Goal: Check status

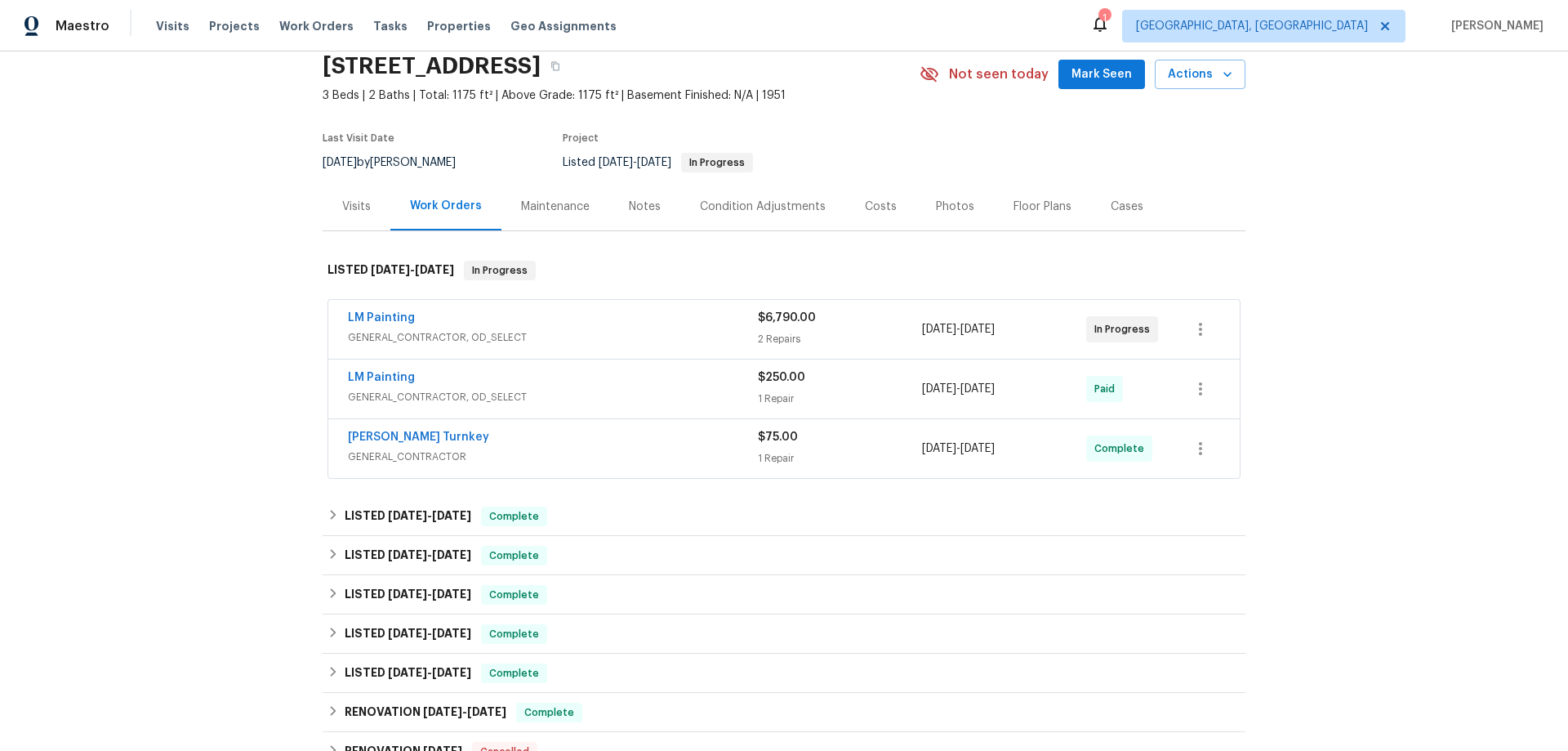
scroll to position [163, 0]
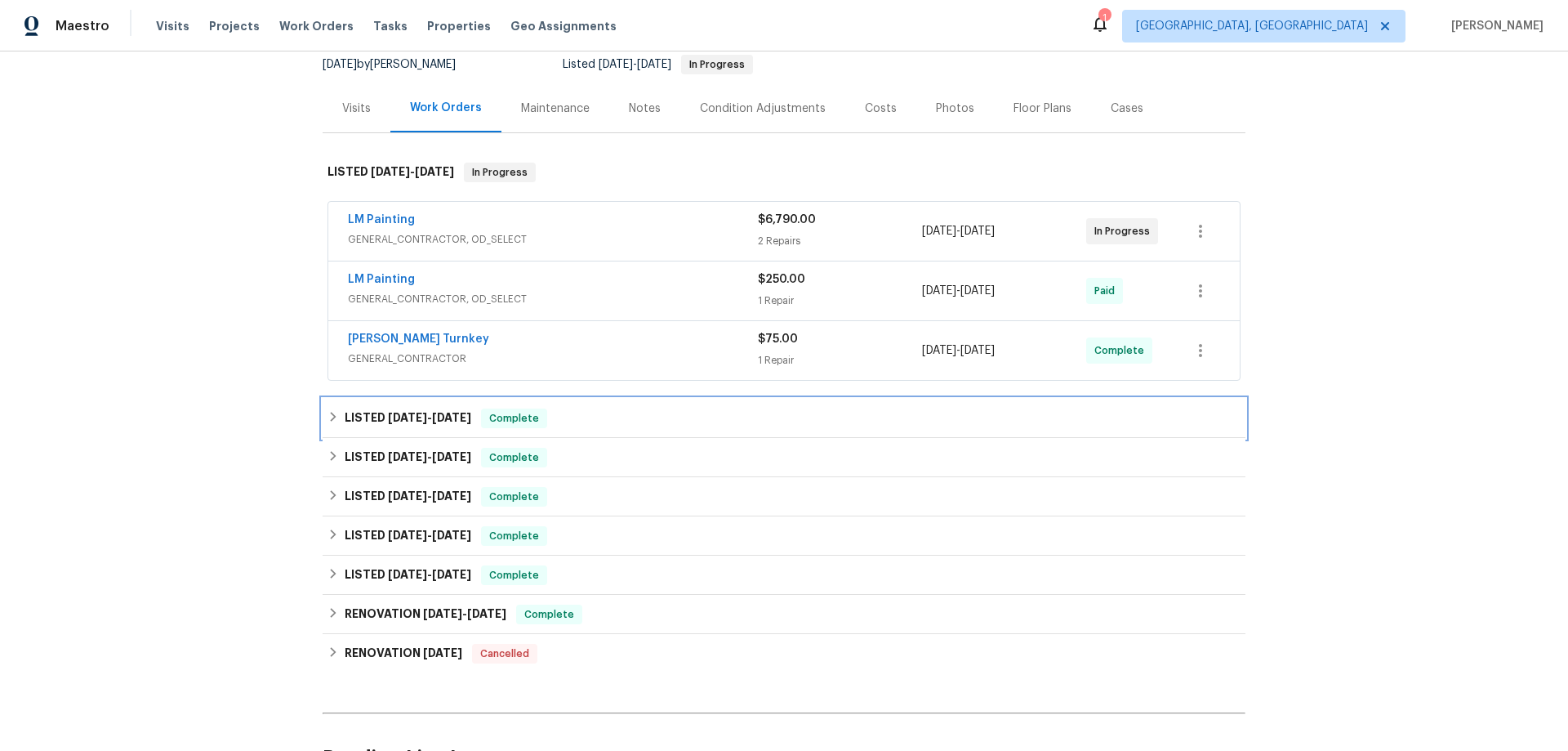
click at [388, 422] on span "[DATE]" at bounding box center [407, 417] width 39 height 12
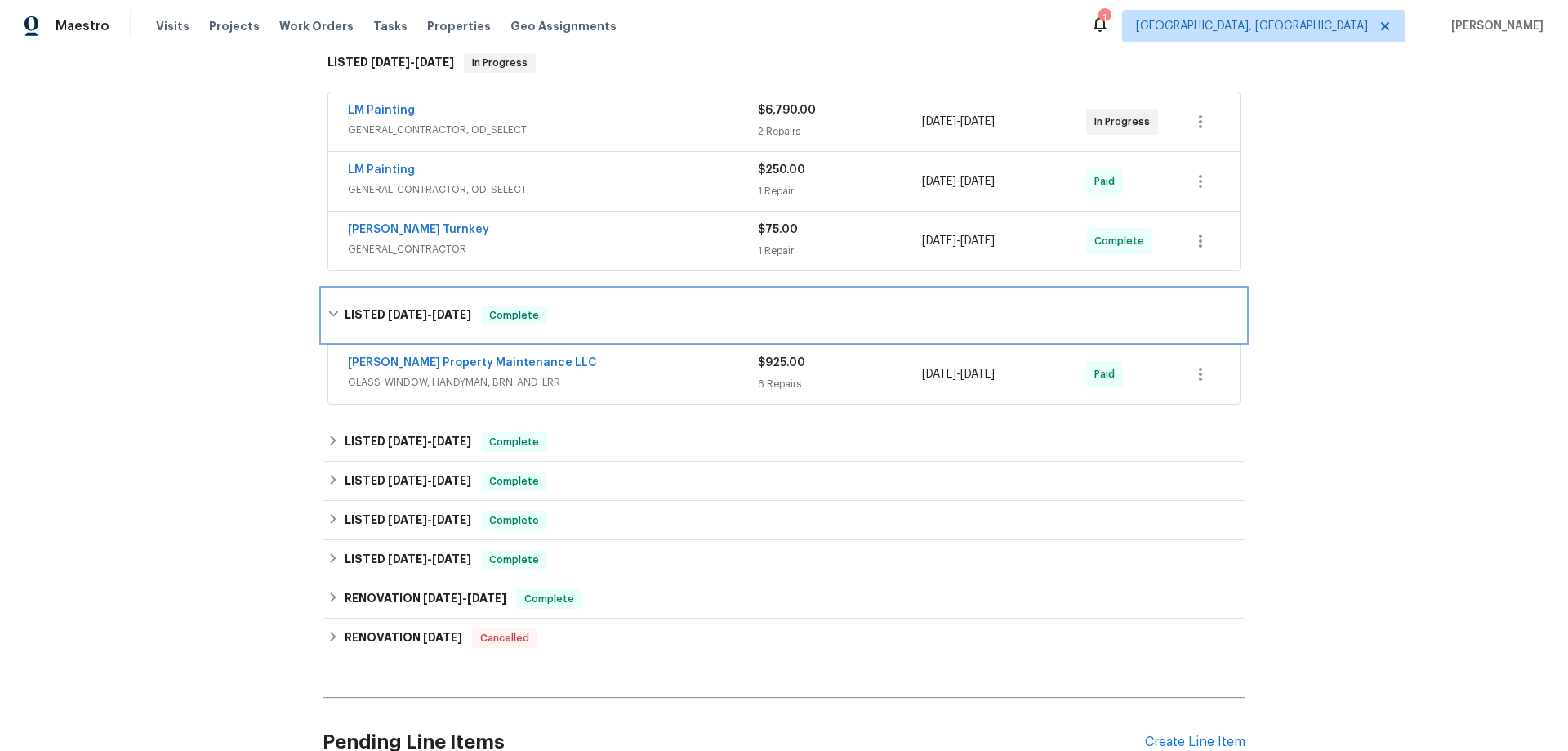
scroll to position [327, 0]
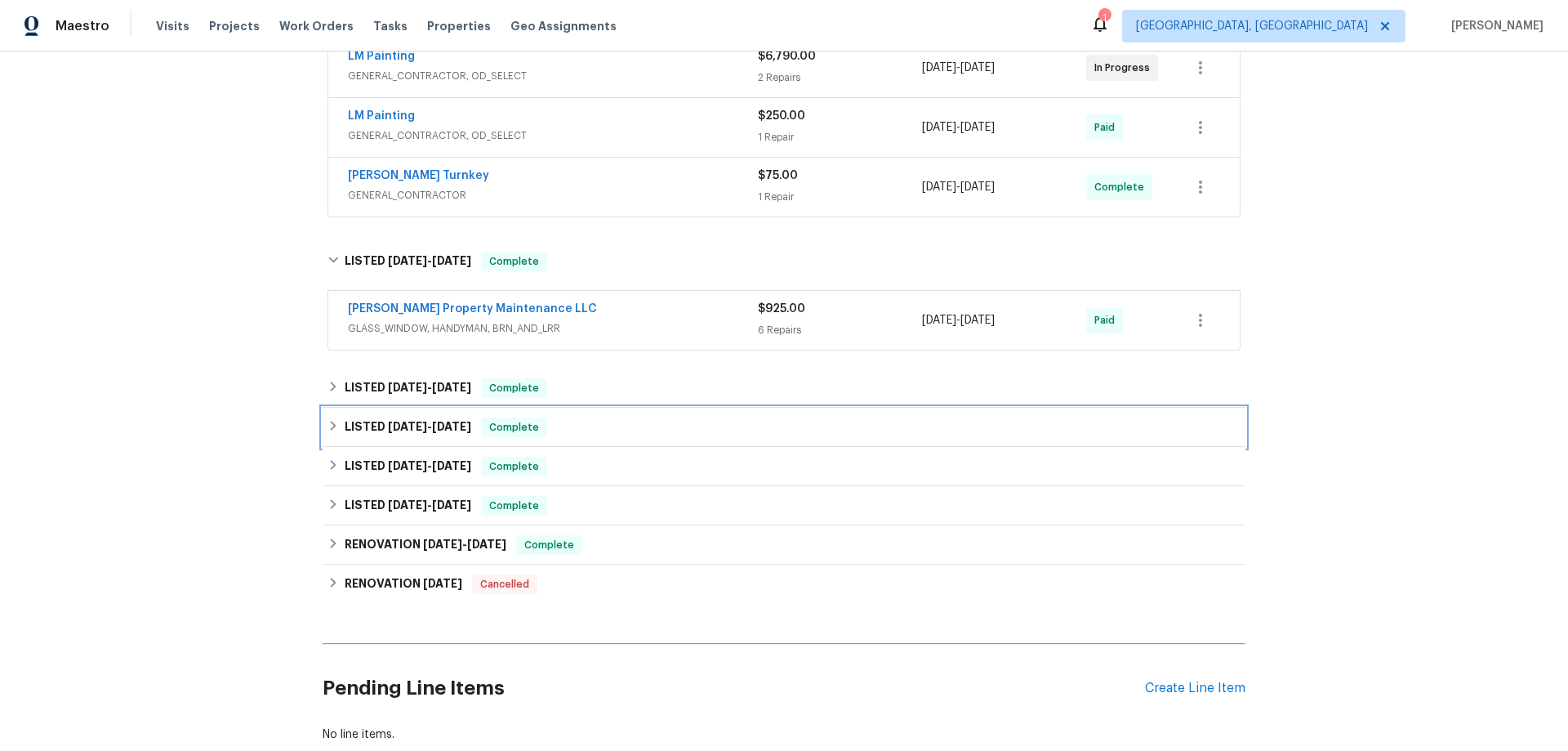
click at [392, 415] on div "LISTED [DATE] - [DATE] Complete" at bounding box center [784, 426] width 923 height 39
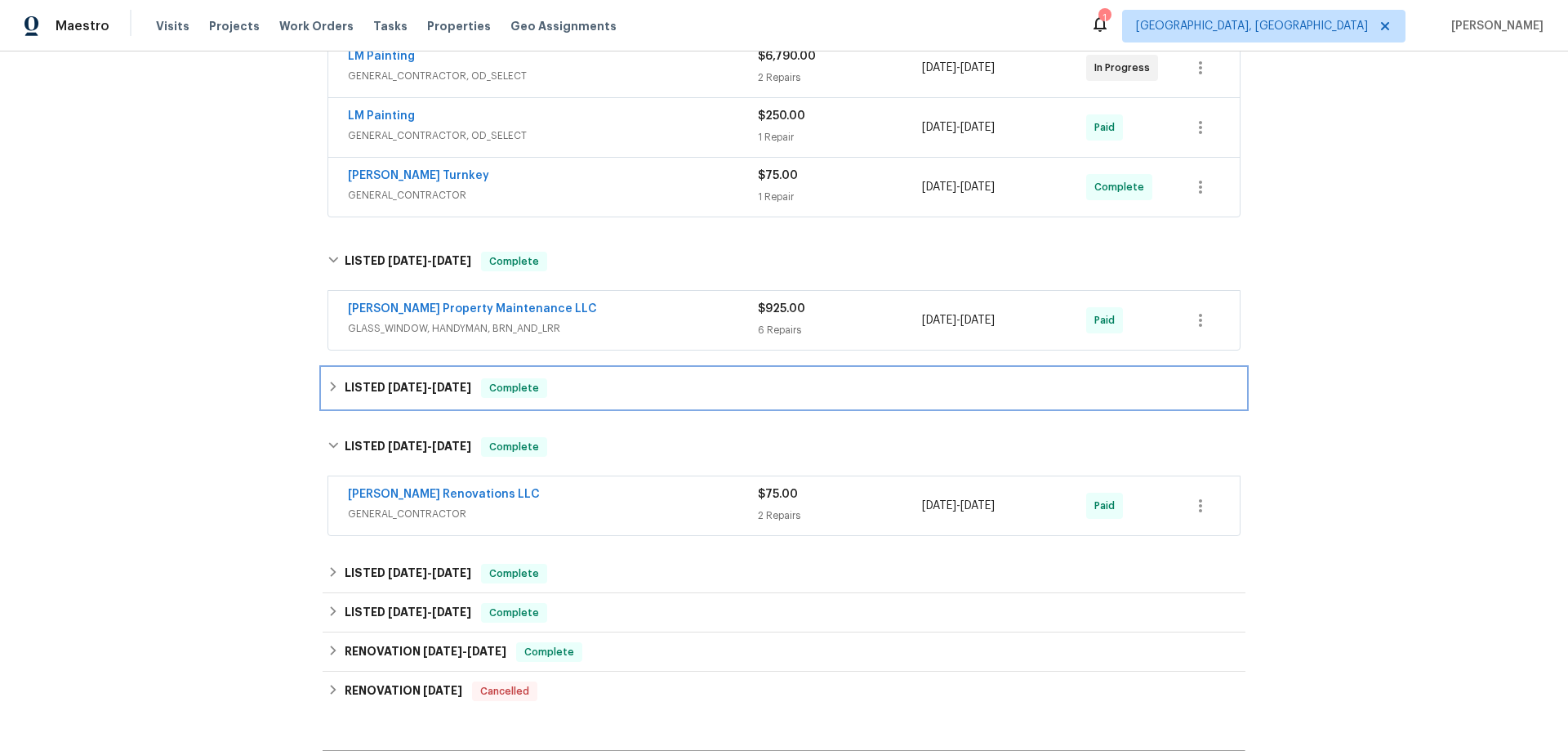
click at [402, 396] on h6 "LISTED [DATE] - [DATE]" at bounding box center [408, 388] width 127 height 20
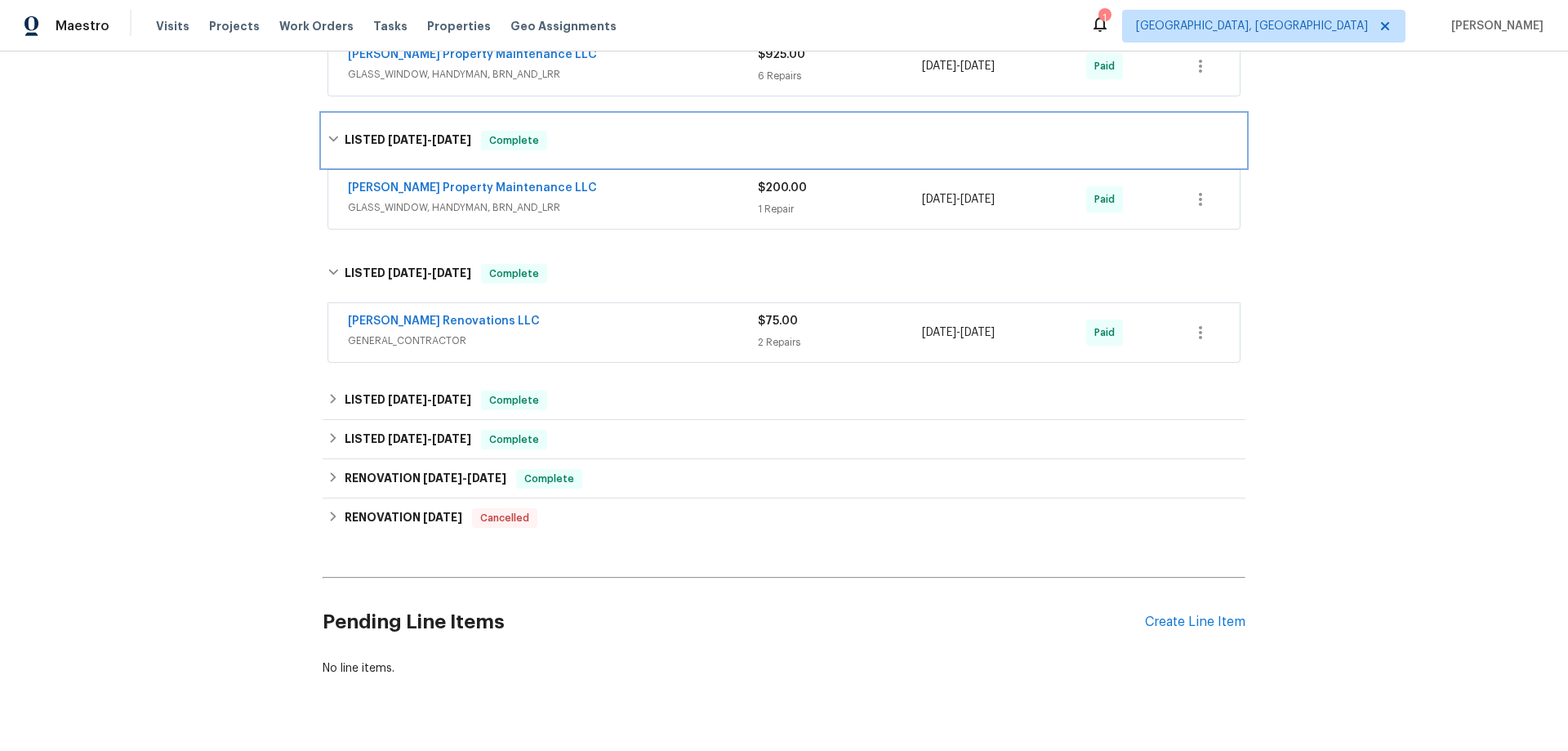
scroll to position [629, 0]
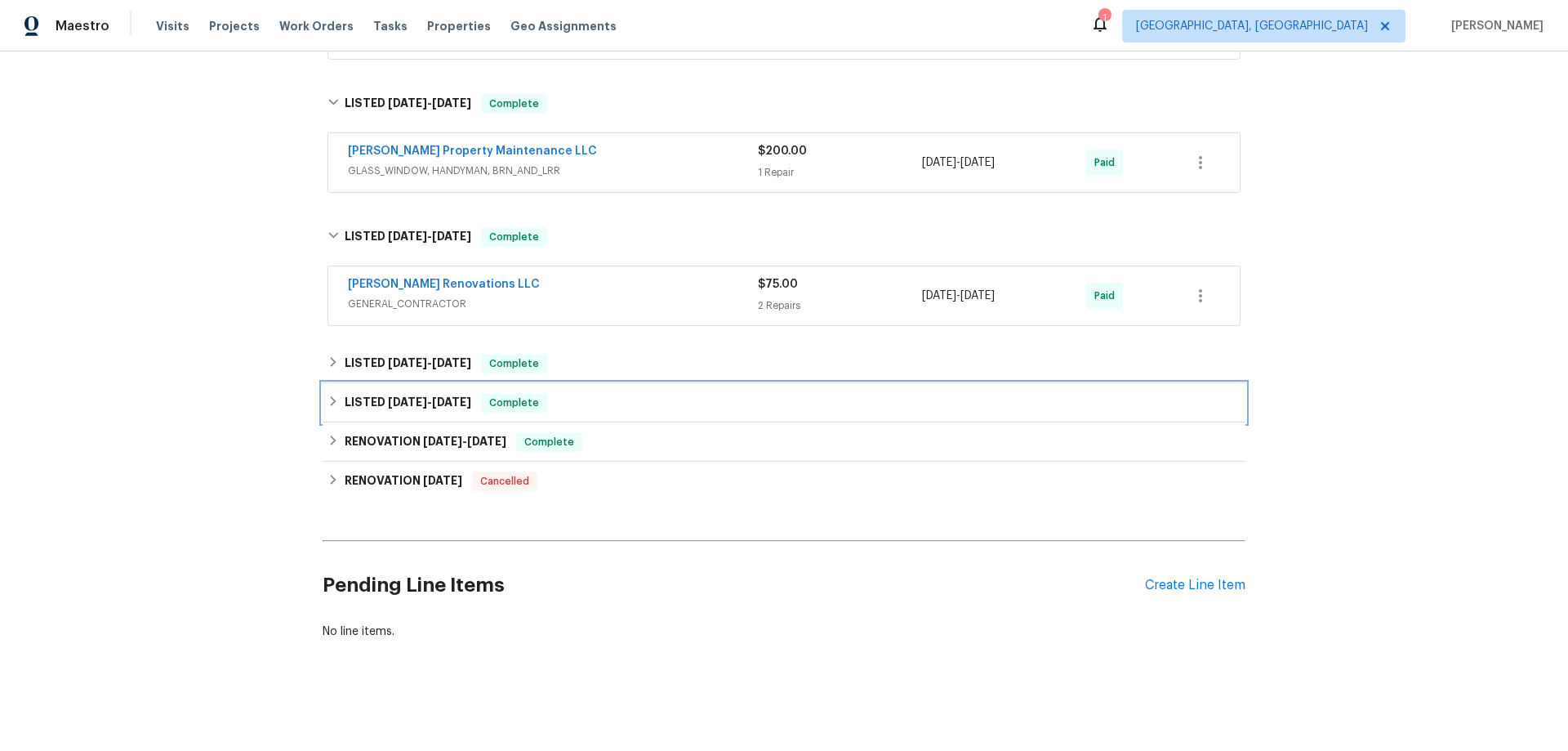
click at [436, 383] on div "LISTED [DATE] - [DATE] Complete" at bounding box center [784, 402] width 923 height 39
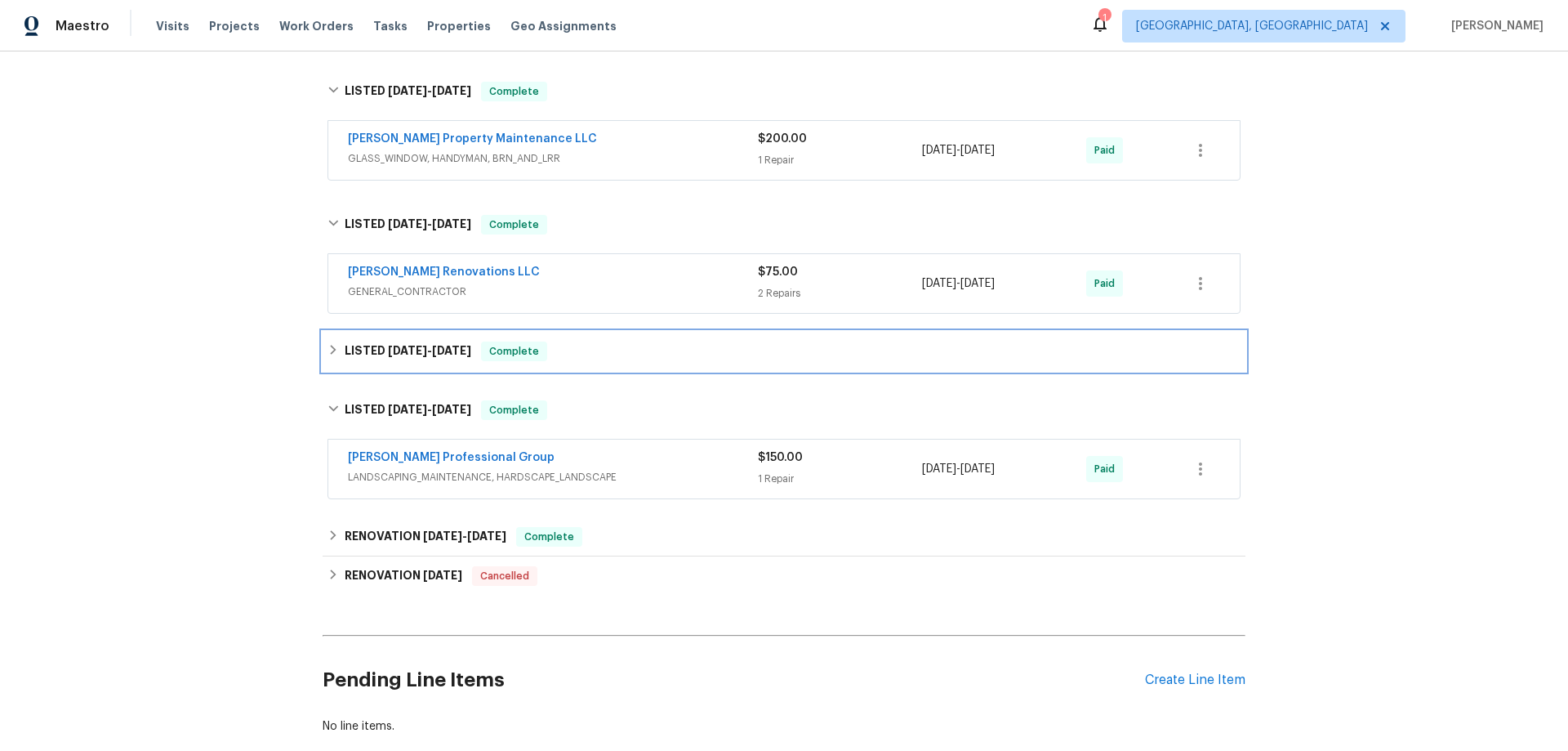
click at [432, 369] on div "LISTED [DATE] - [DATE] Complete" at bounding box center [784, 351] width 923 height 39
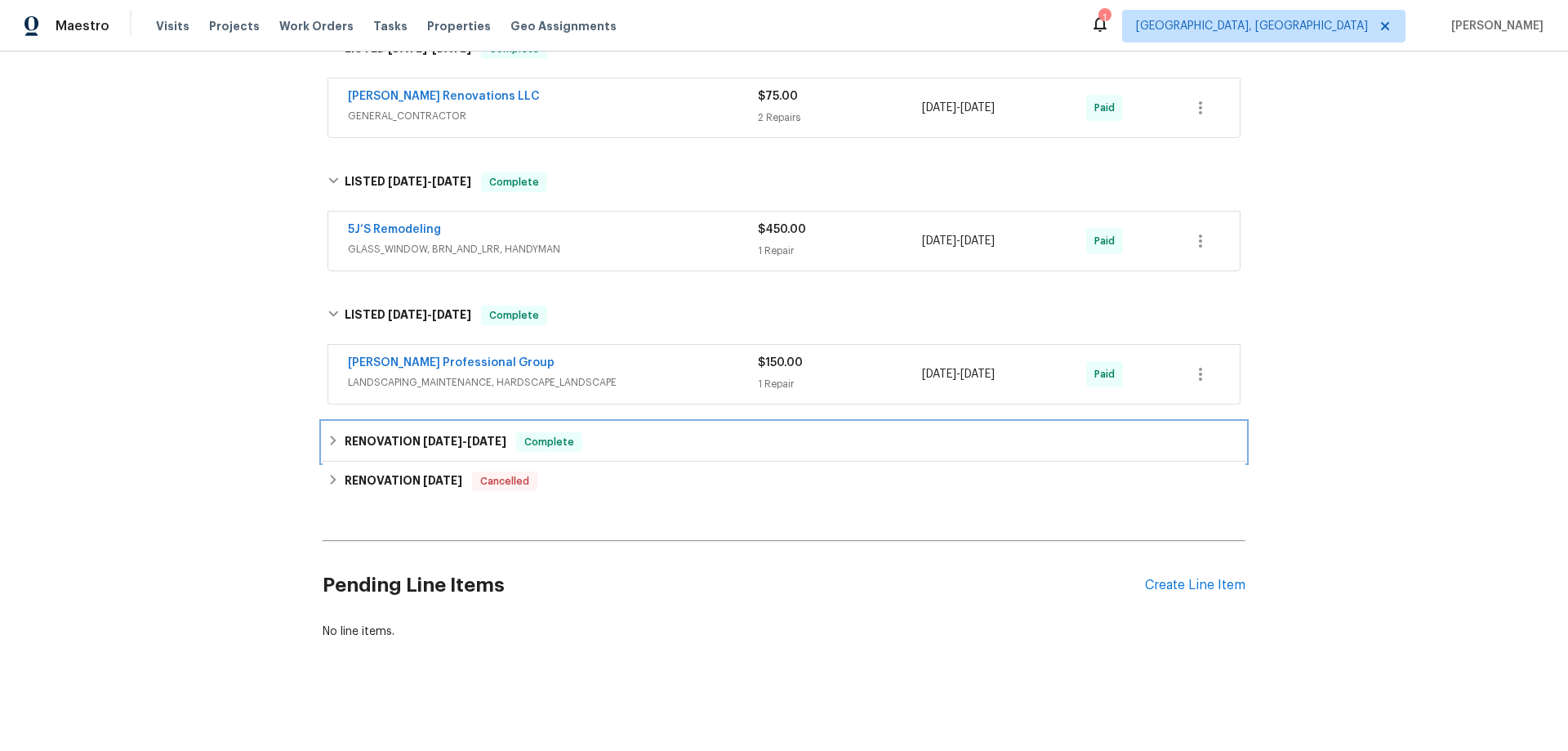
click at [413, 434] on h6 "RENOVATION [DATE] - [DATE]" at bounding box center [425, 442] width 161 height 20
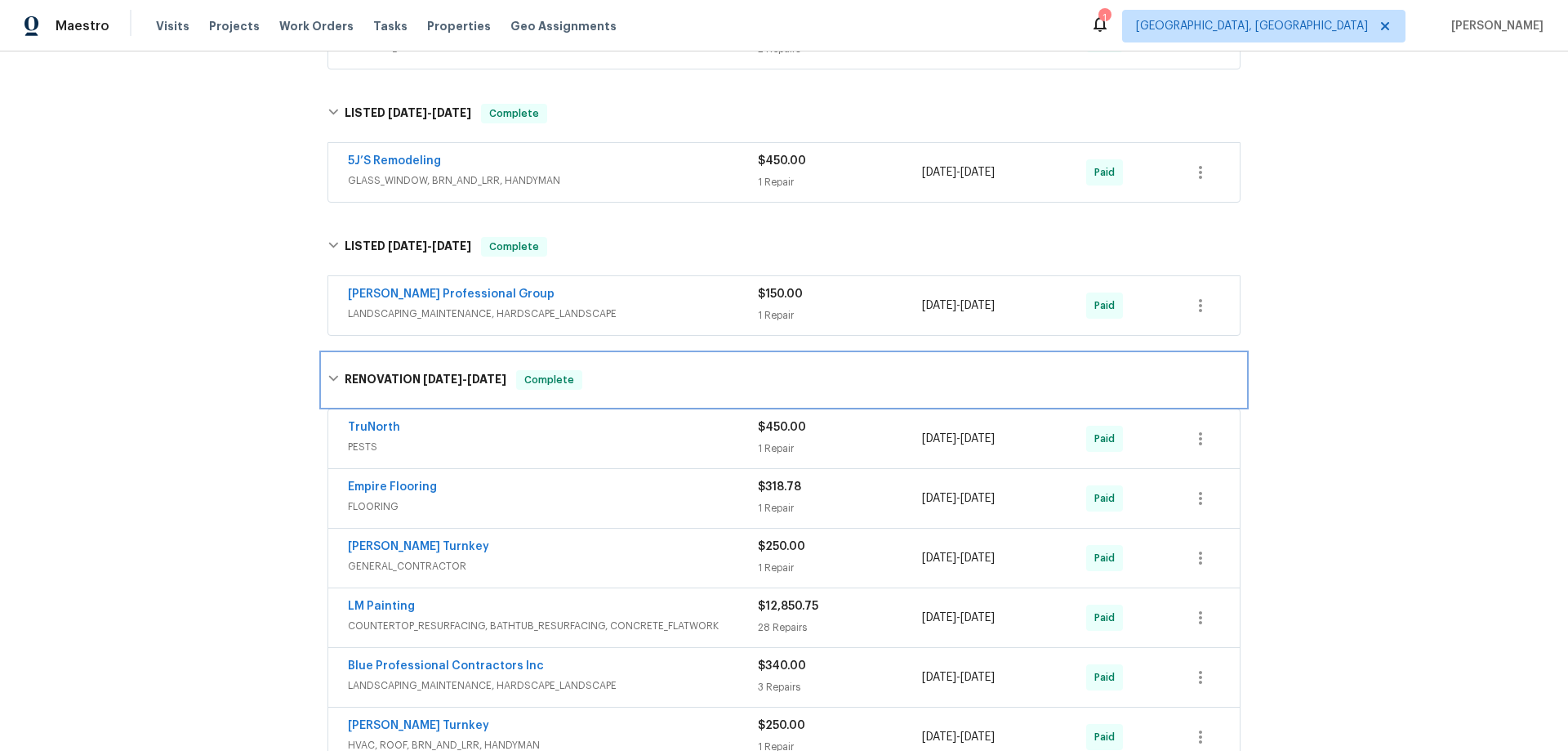
scroll to position [883, 0]
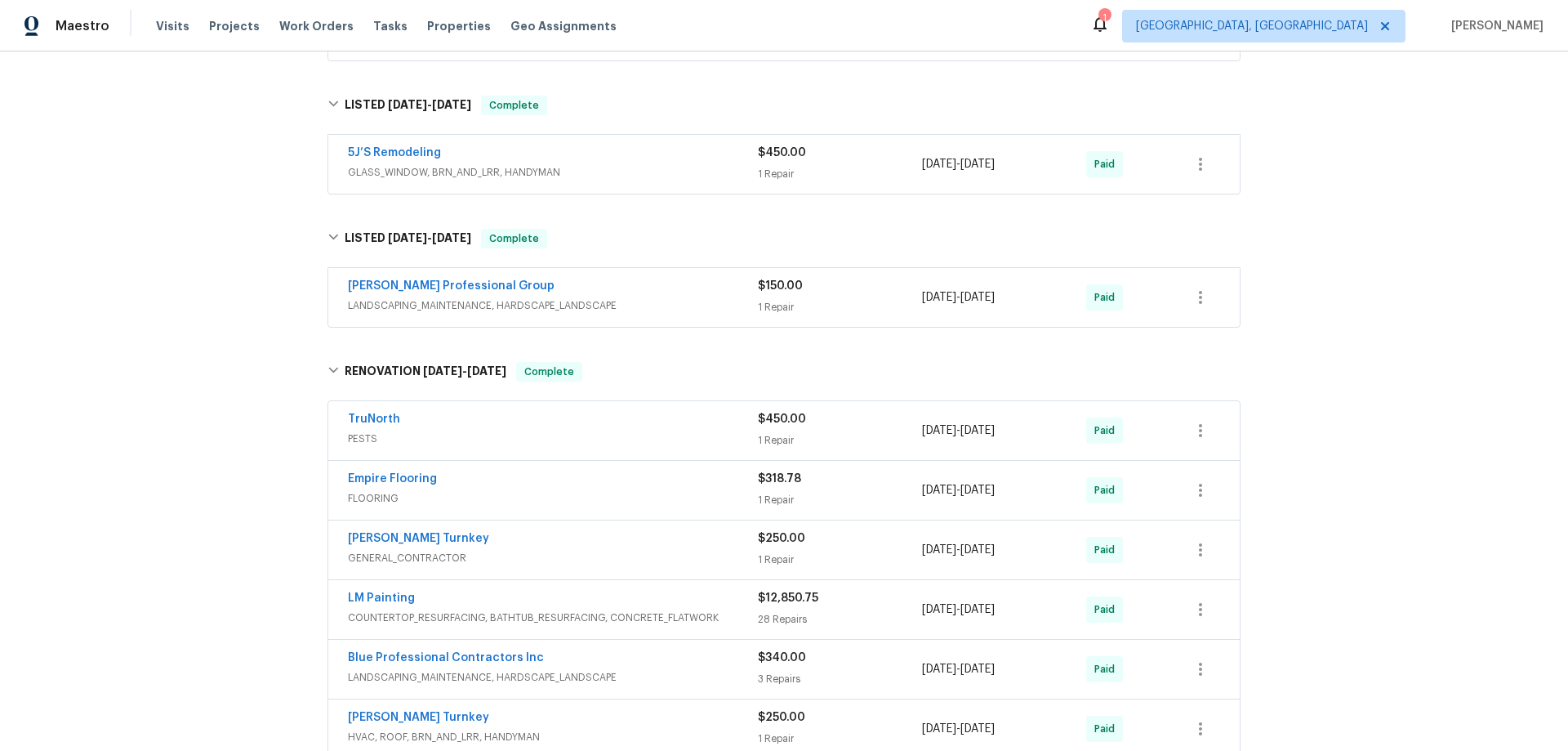
click at [566, 309] on span "LANDSCAPING_MAINTENANCE, HARDSCAPE_LANDSCAPE" at bounding box center [553, 306] width 410 height 16
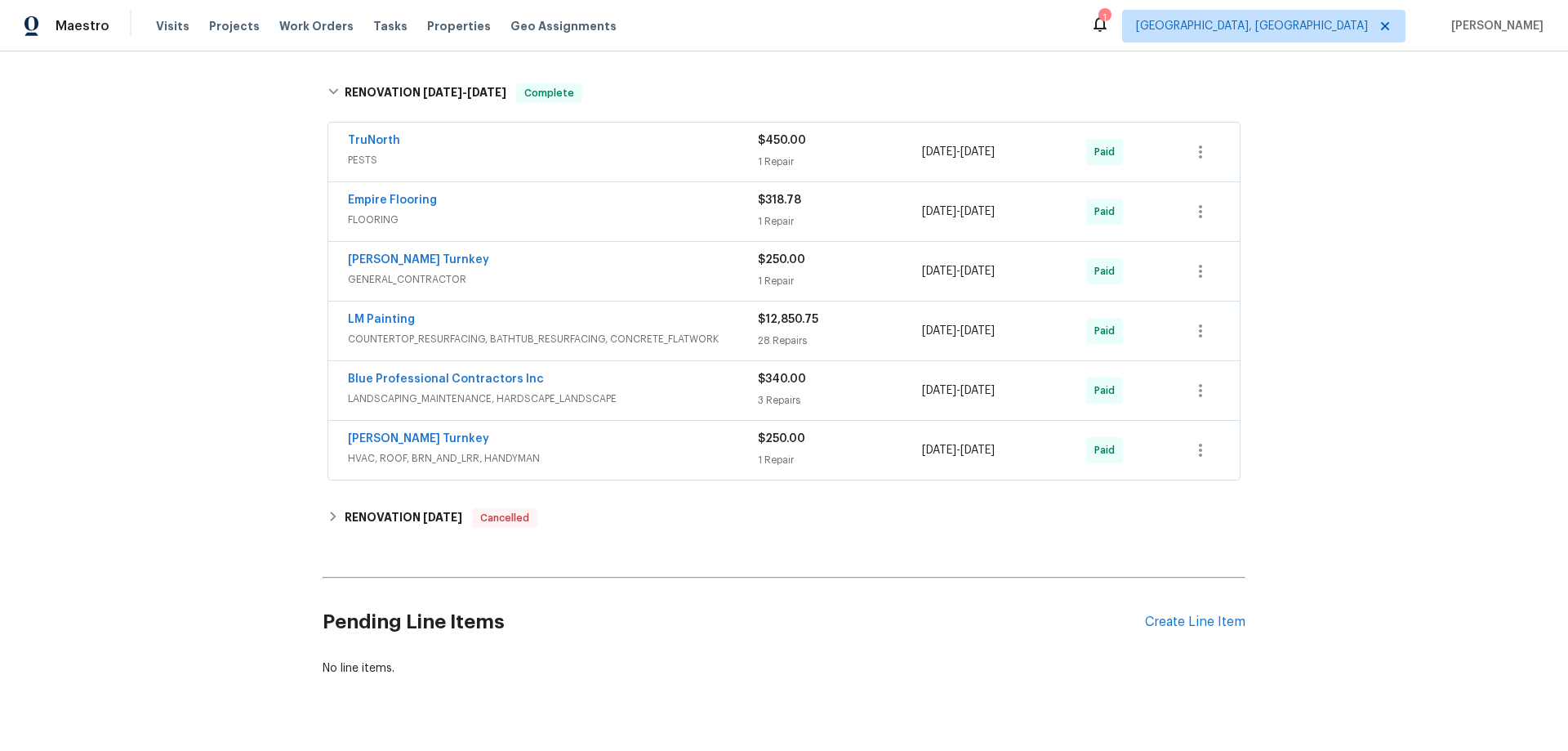
scroll to position [1588, 0]
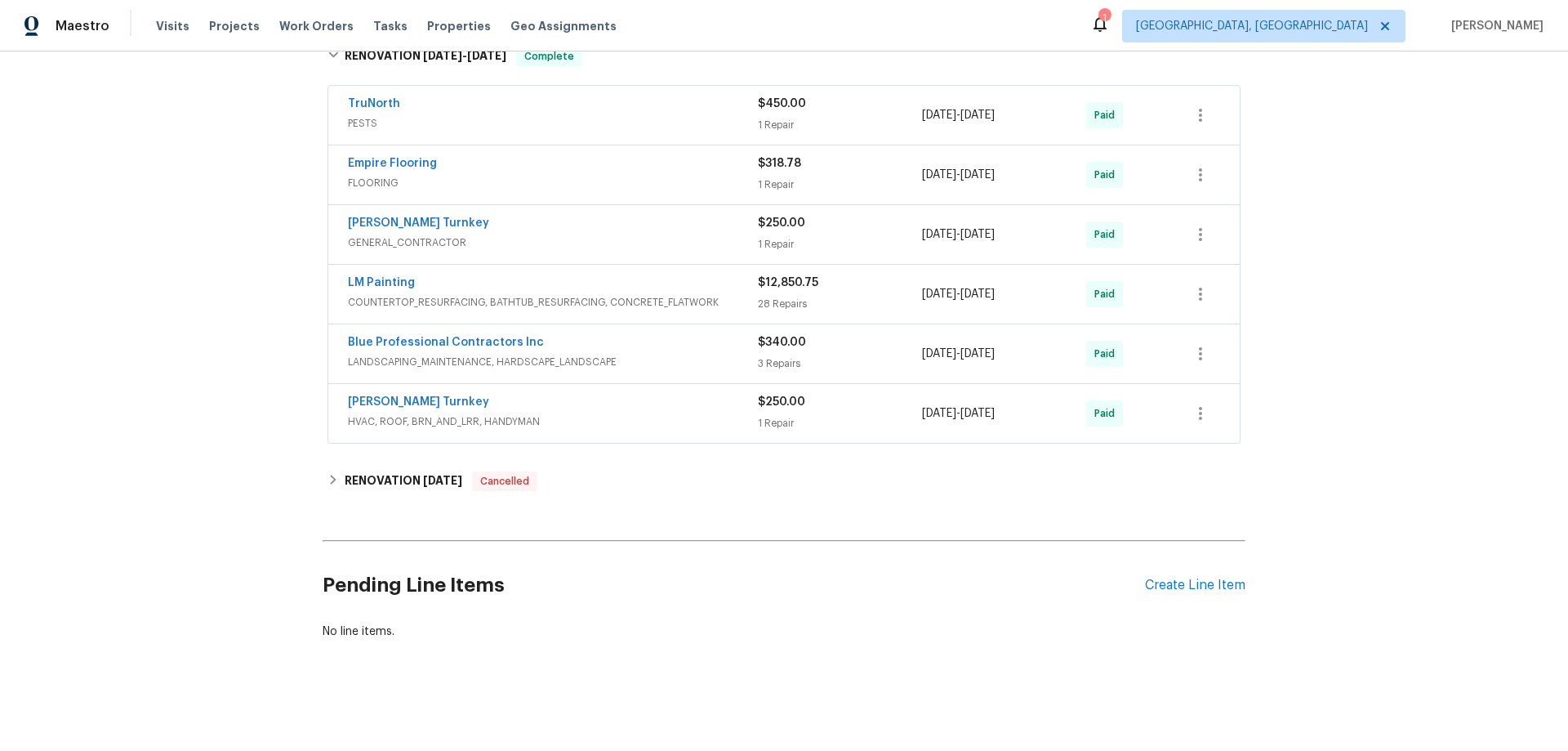
click at [732, 354] on span "LANDSCAPING_MAINTENANCE, HARDSCAPE_LANDSCAPE" at bounding box center [553, 362] width 410 height 16
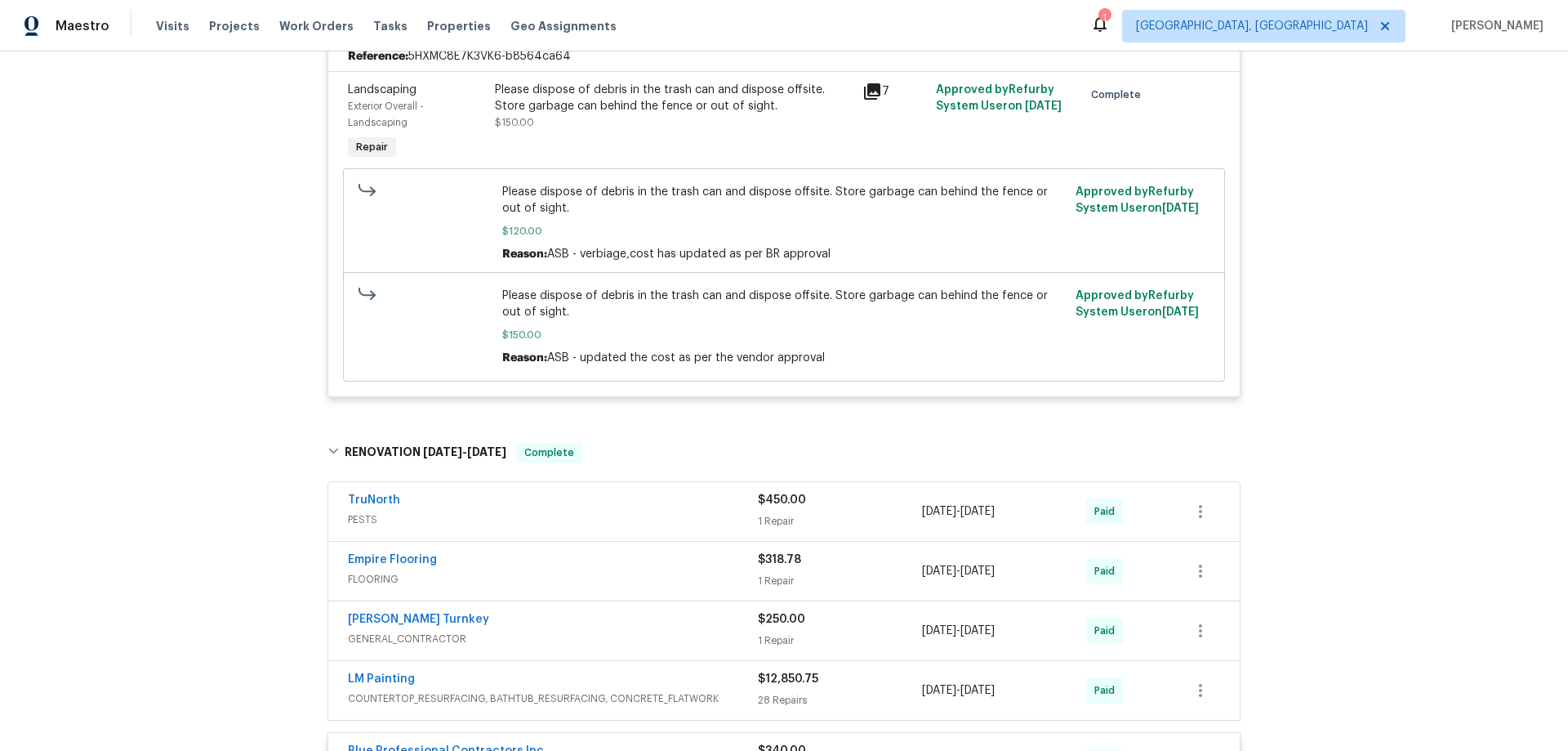
scroll to position [608, 0]
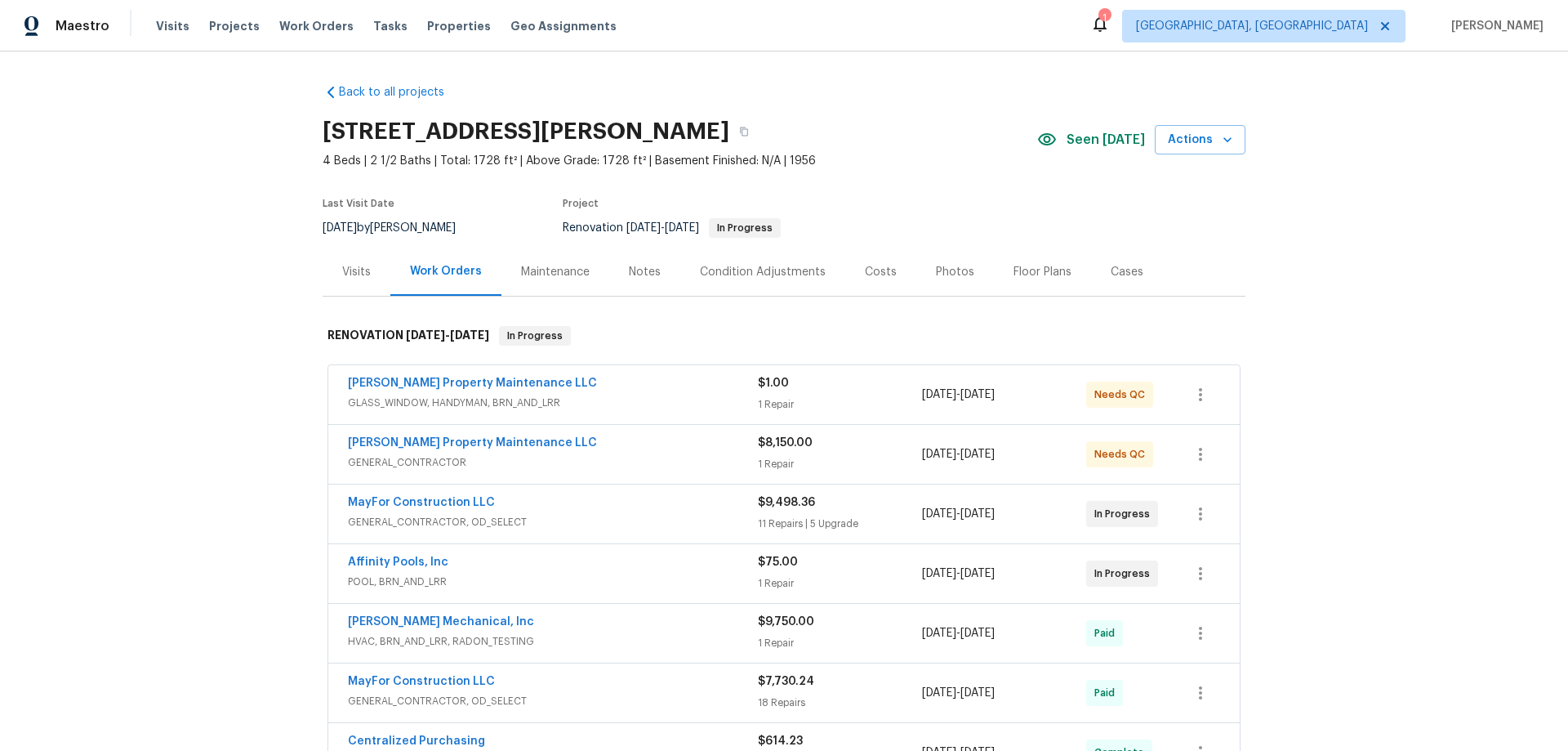
click at [187, 432] on div "Back to all projects 1104 Maple Dr, Griffin, GA 30224 4 Beds | 2 1/2 Baths | To…" at bounding box center [784, 401] width 1568 height 699
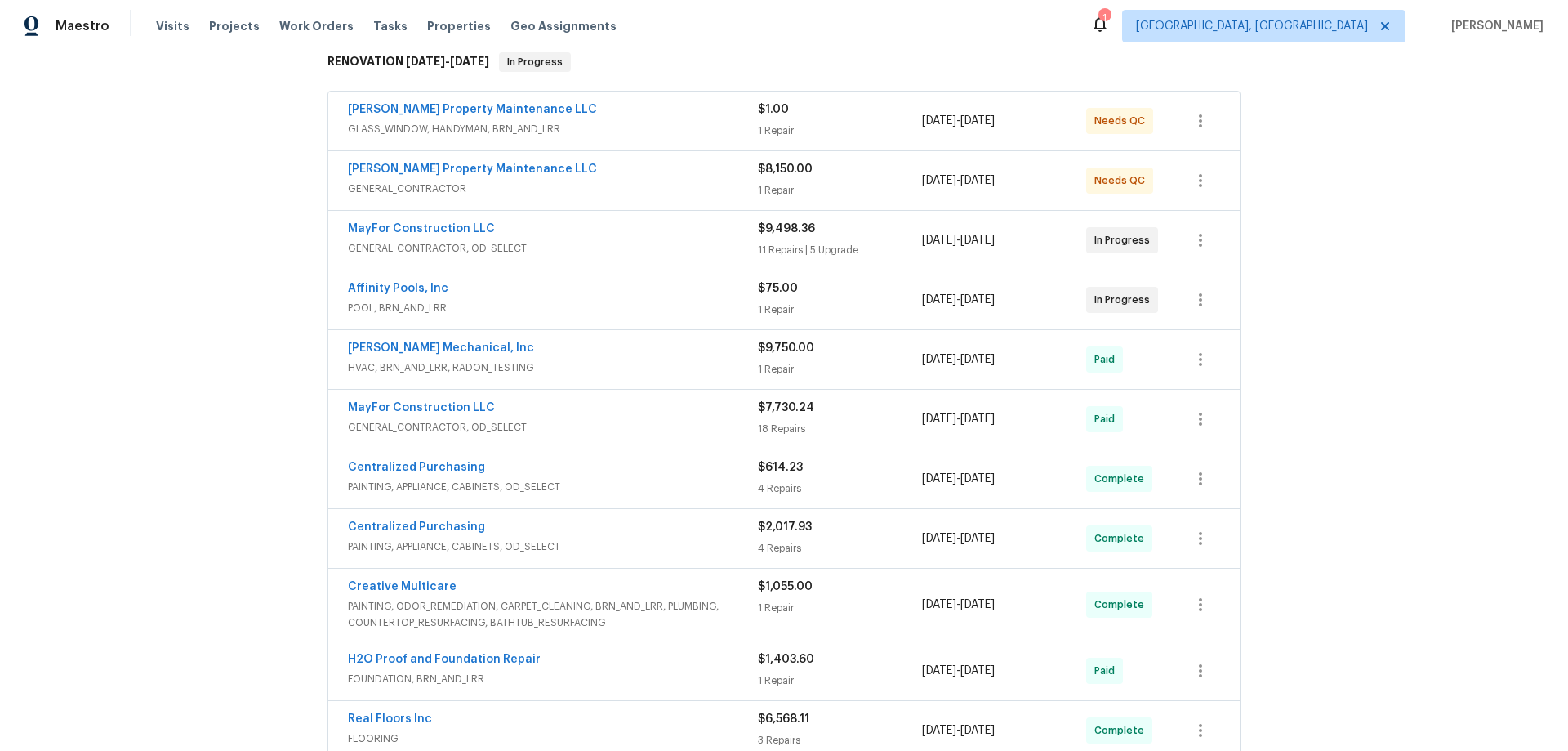
scroll to position [327, 0]
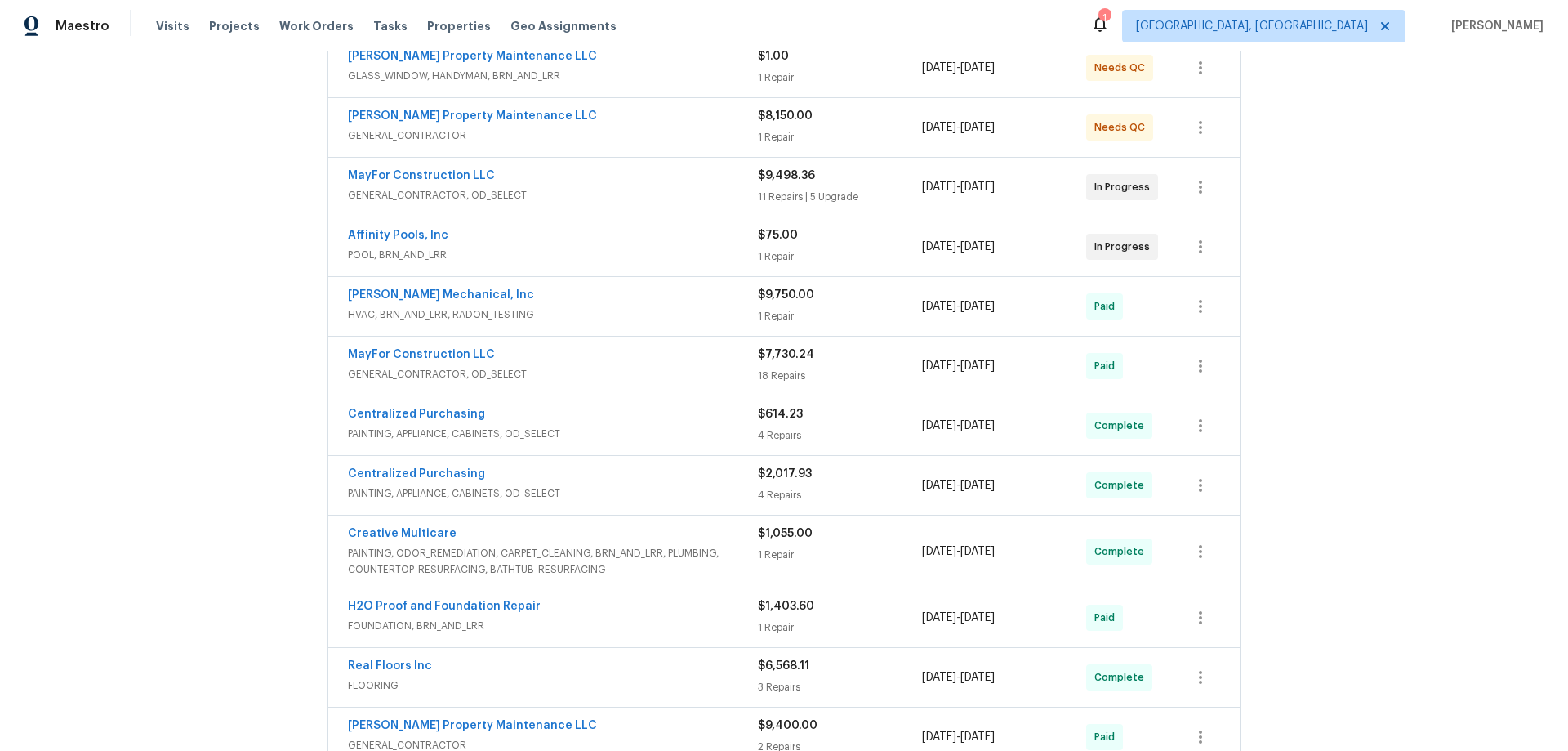
click at [193, 379] on div "Back to all projects 1104 Maple Dr, Griffin, GA 30224 4 Beds | 2 1/2 Baths | To…" at bounding box center [784, 401] width 1568 height 699
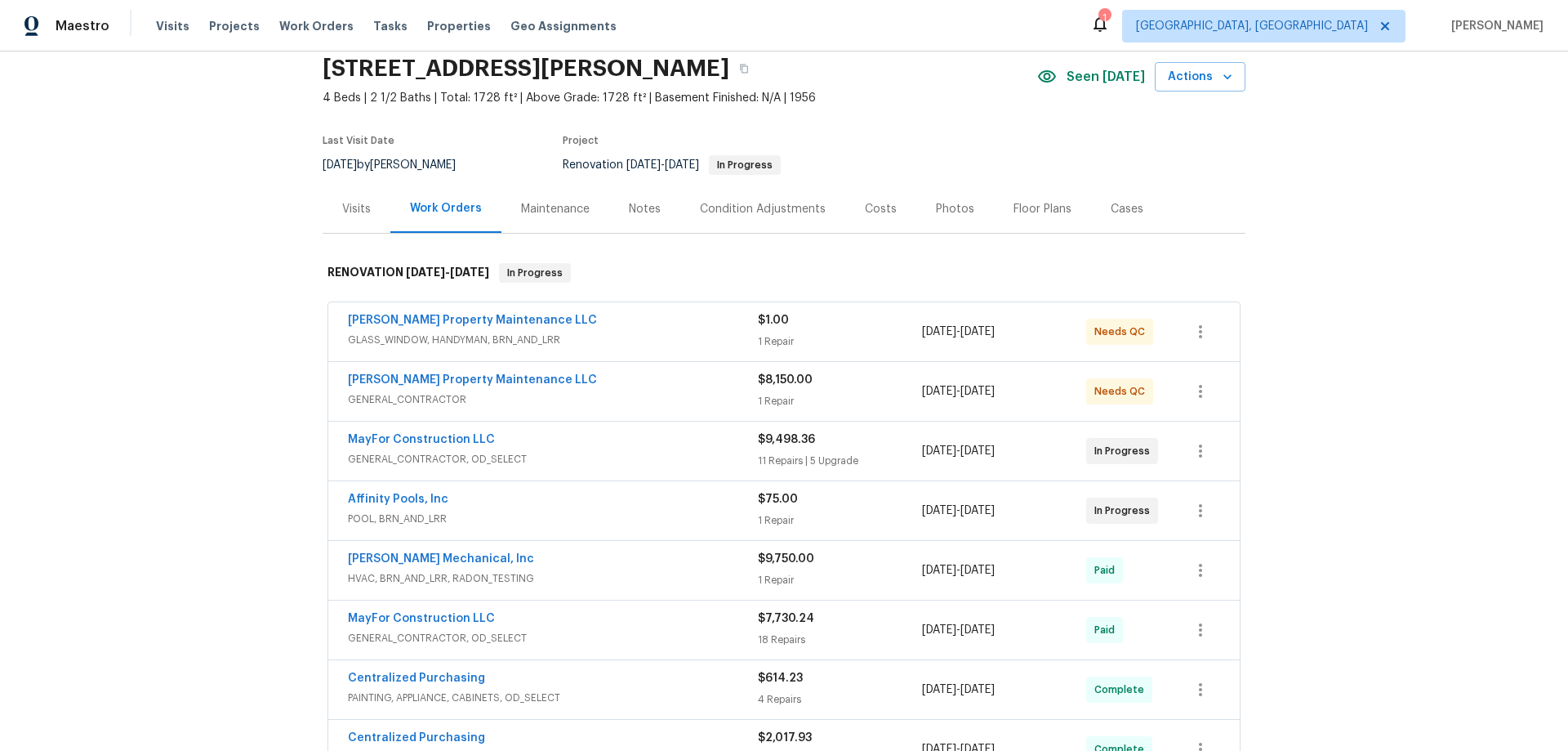
scroll to position [0, 0]
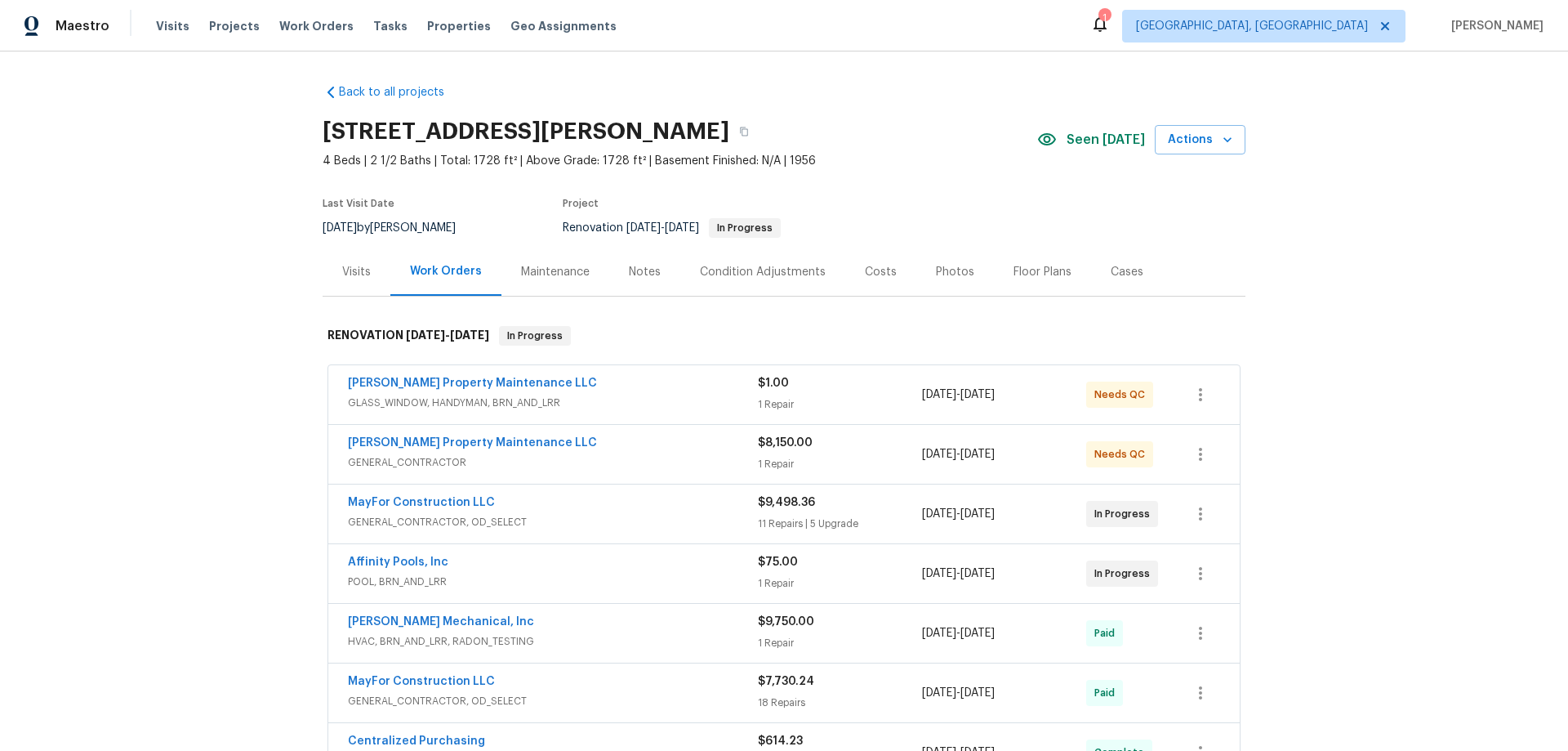
click at [242, 464] on div "Back to all projects 1104 Maple Dr, Griffin, GA 30224 4 Beds | 2 1/2 Baths | To…" at bounding box center [784, 401] width 1568 height 699
